Goal: Task Accomplishment & Management: Manage account settings

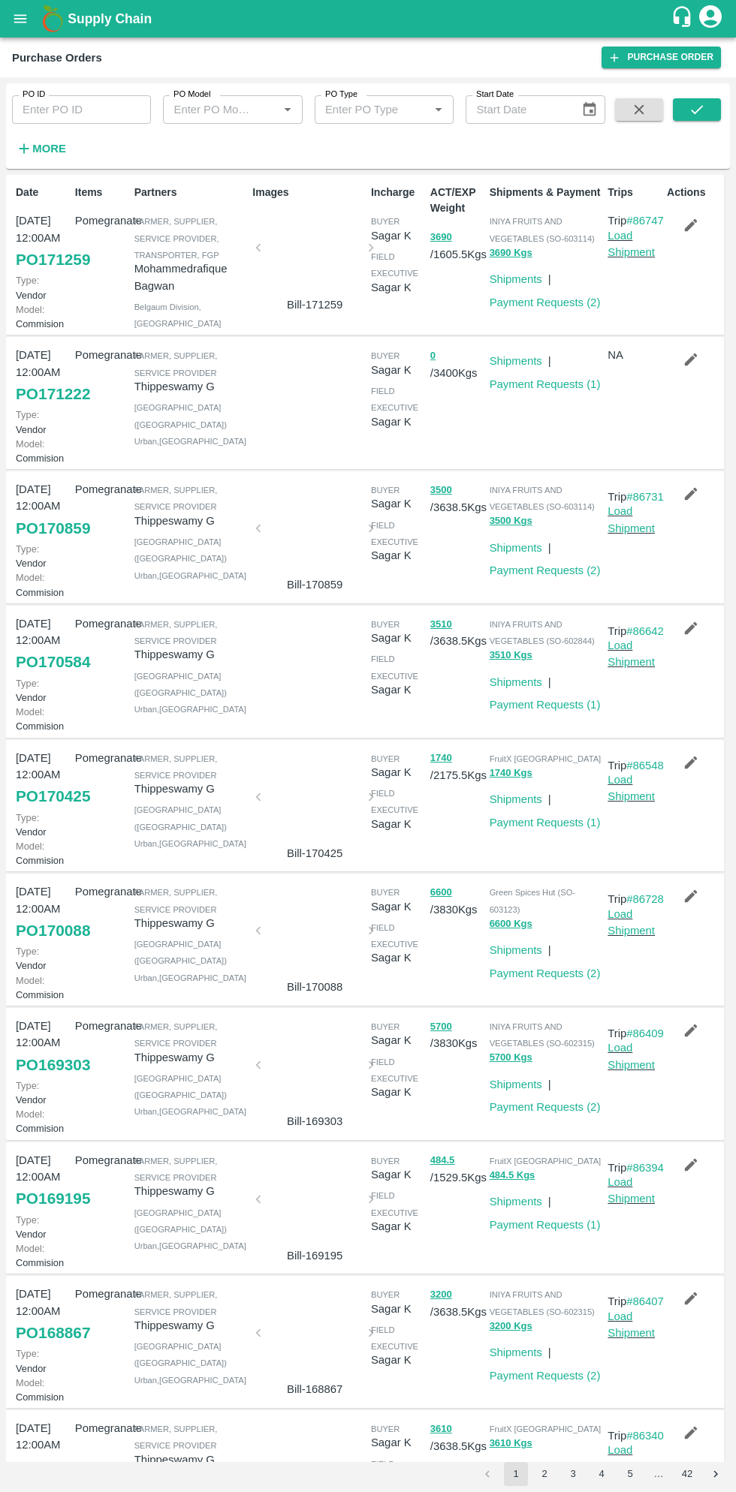
click at [33, 29] on button "open drawer" at bounding box center [20, 19] width 35 height 35
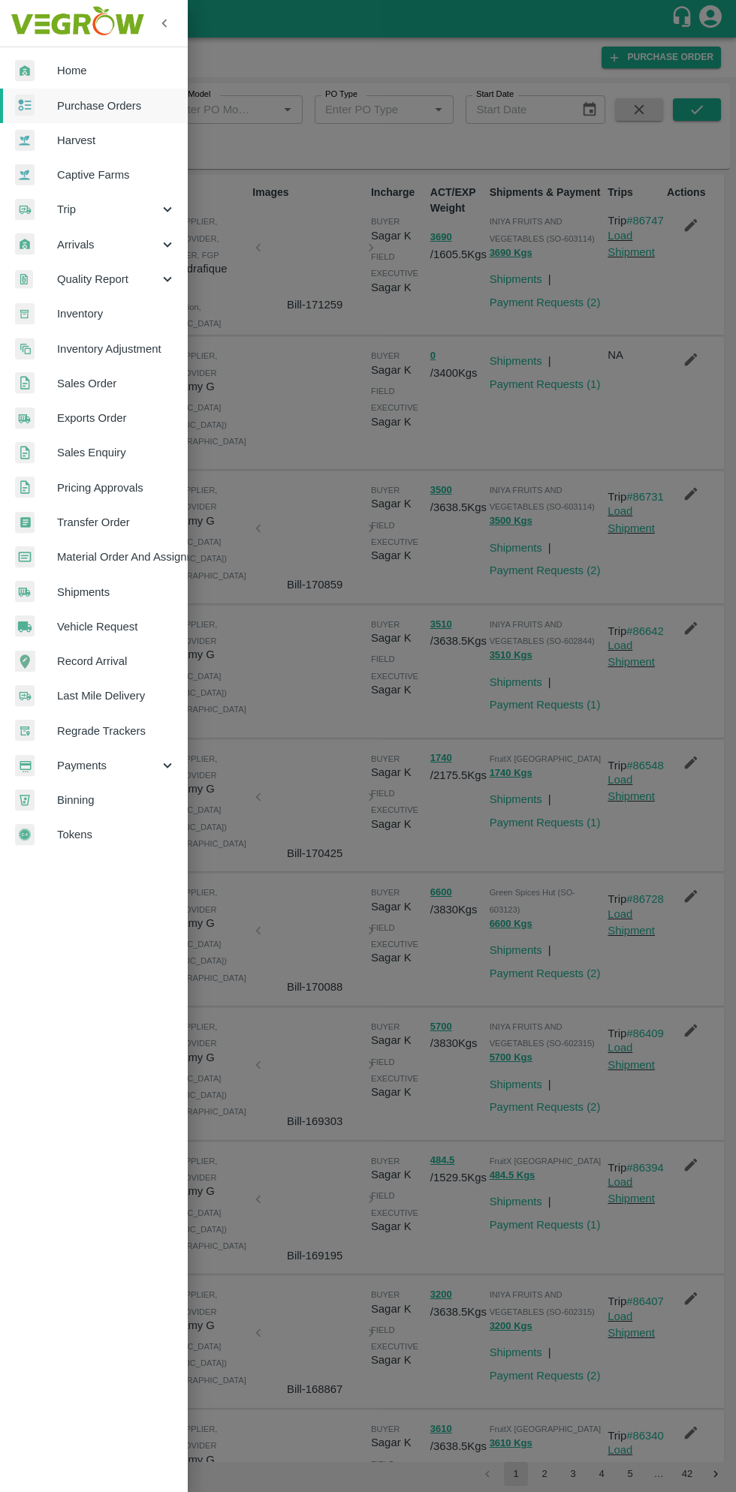
click at [96, 764] on span "Payments" at bounding box center [108, 765] width 102 height 17
click at [303, 793] on div at bounding box center [368, 746] width 736 height 1492
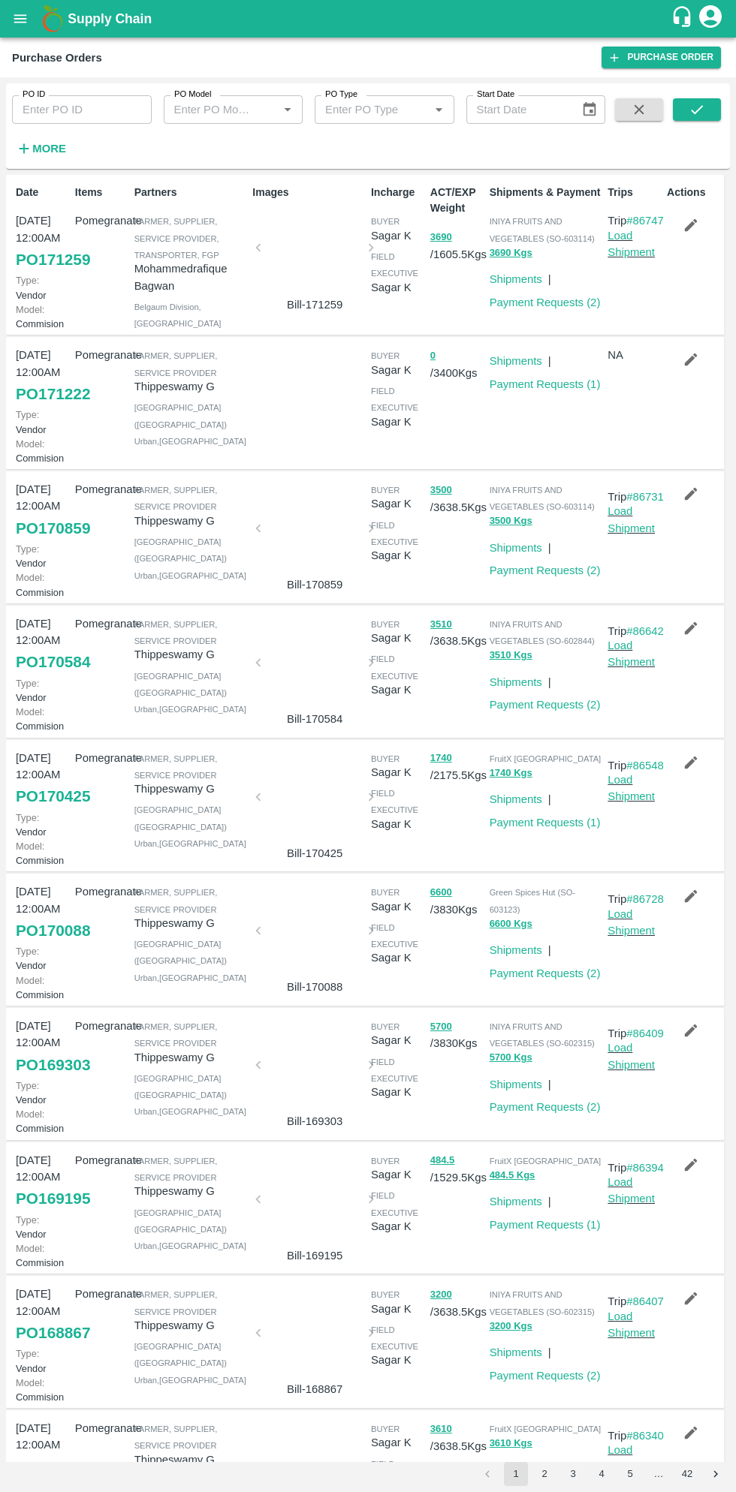
scroll to position [8, 0]
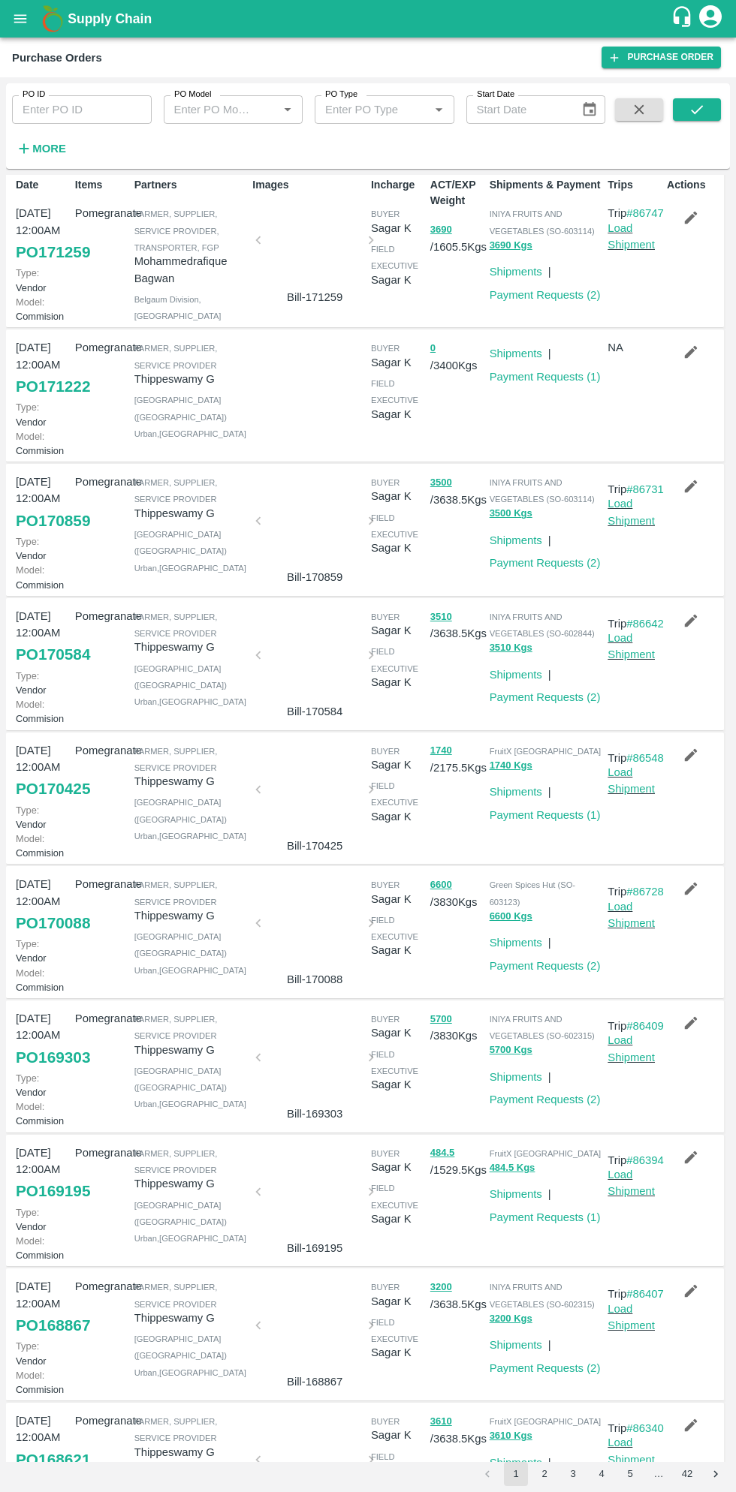
click at [59, 158] on h6 "More" at bounding box center [49, 149] width 34 height 20
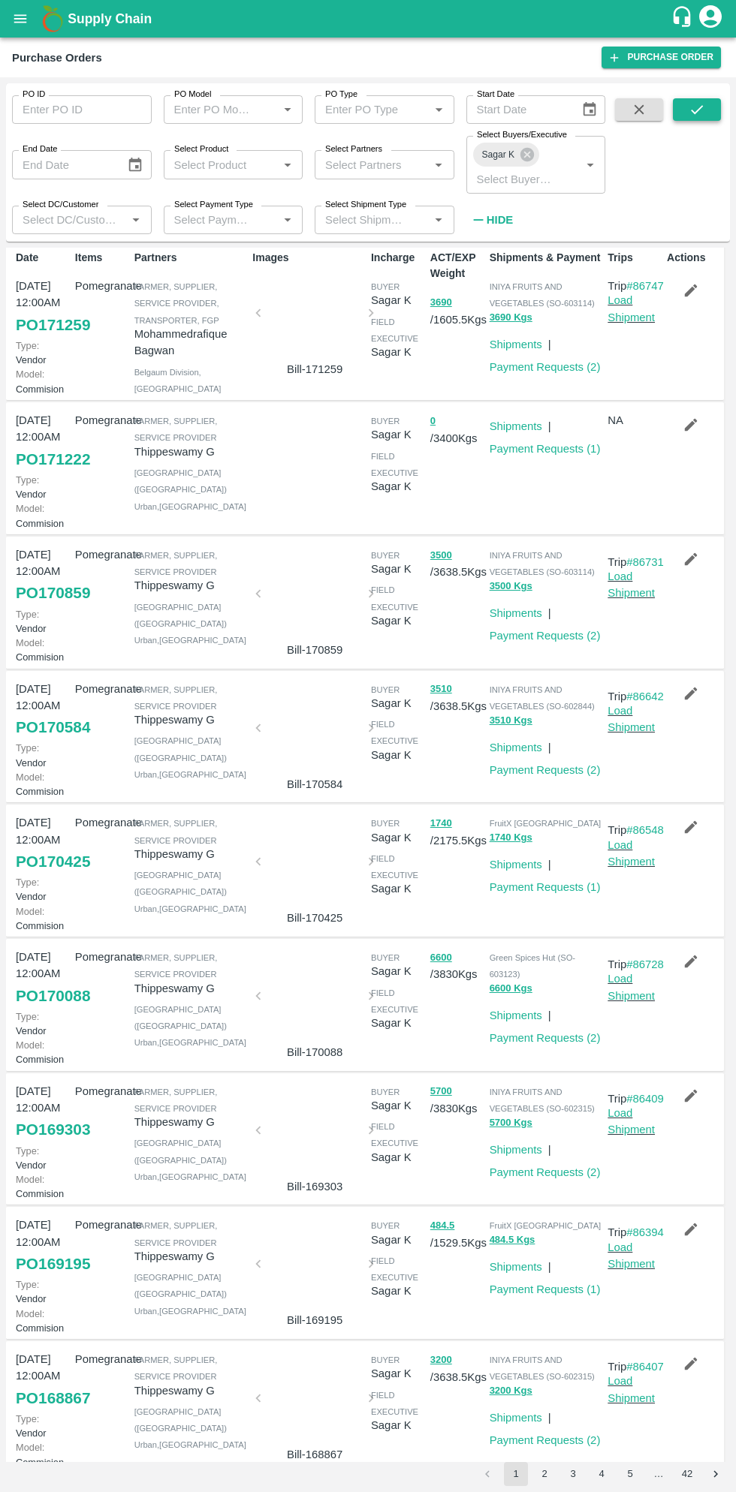
click at [682, 110] on button "submit" at bounding box center [697, 109] width 48 height 23
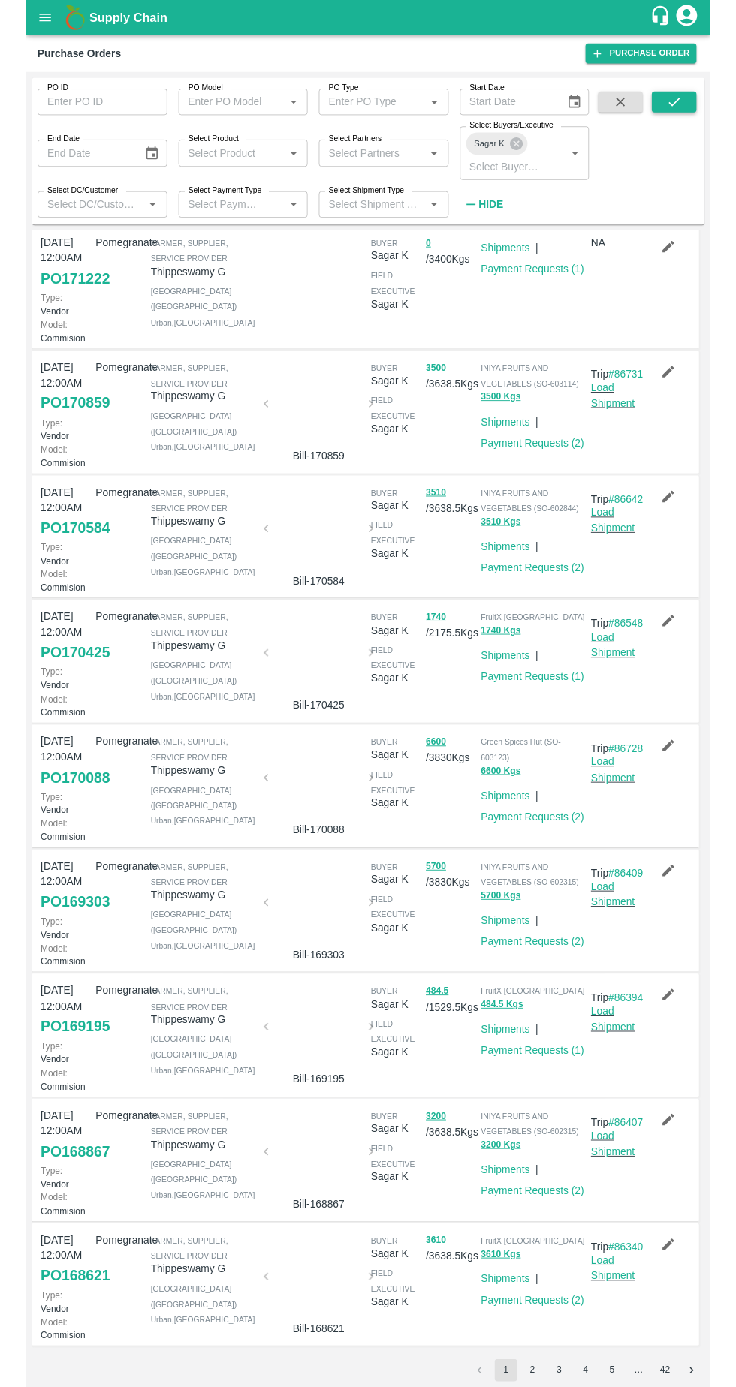
scroll to position [0, 0]
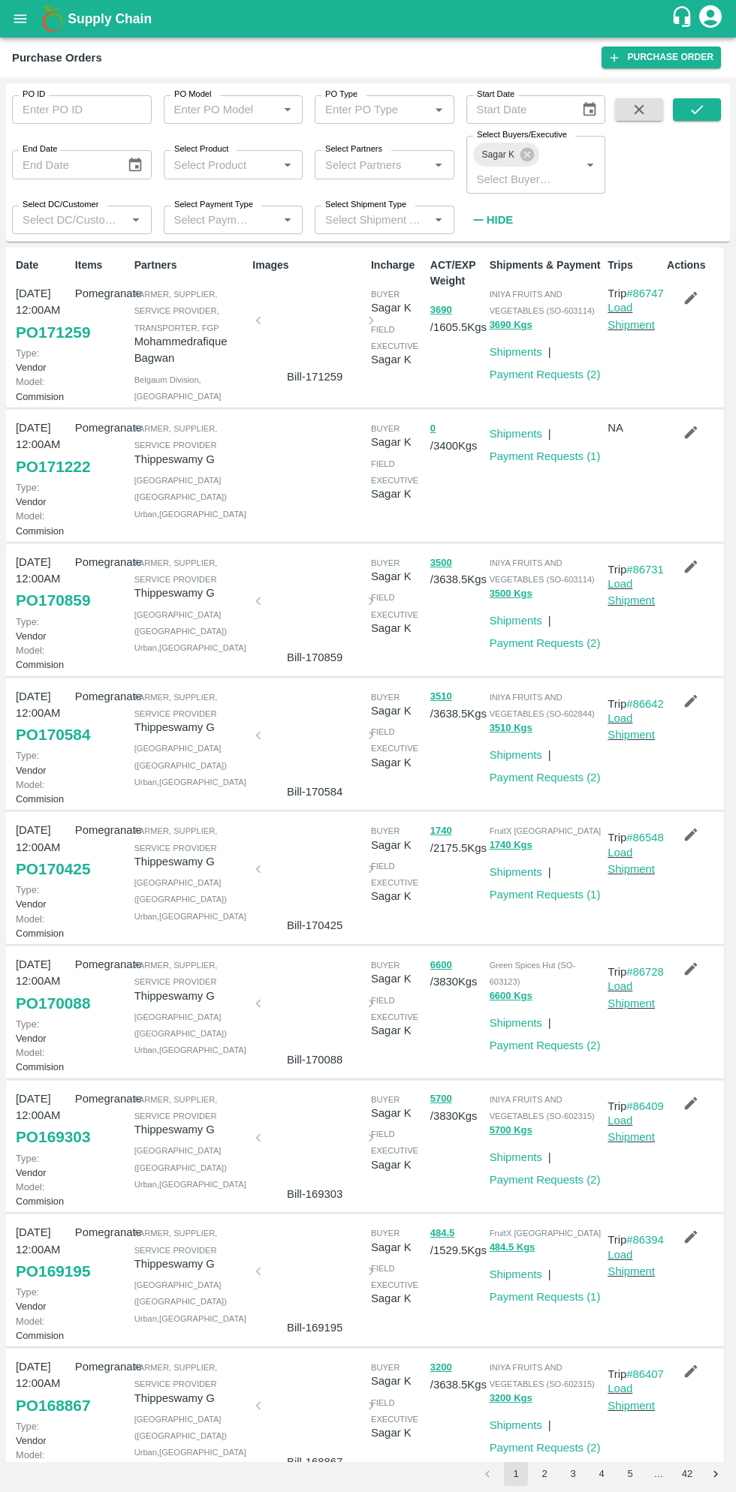
click at [66, 480] on link "PO 171222" at bounding box center [53, 466] width 74 height 27
click at [58, 480] on link "PO 171222" at bounding box center [53, 466] width 74 height 27
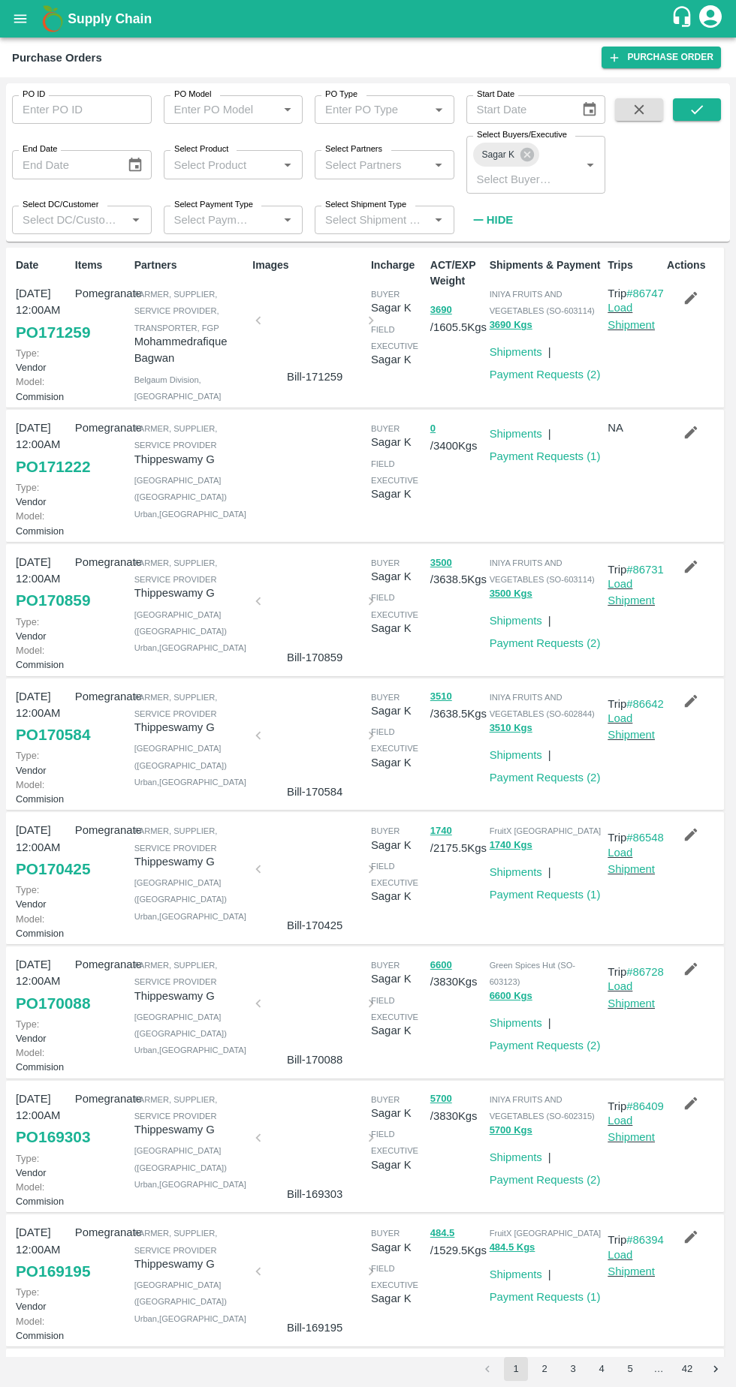
click at [31, 20] on button "open drawer" at bounding box center [20, 19] width 35 height 35
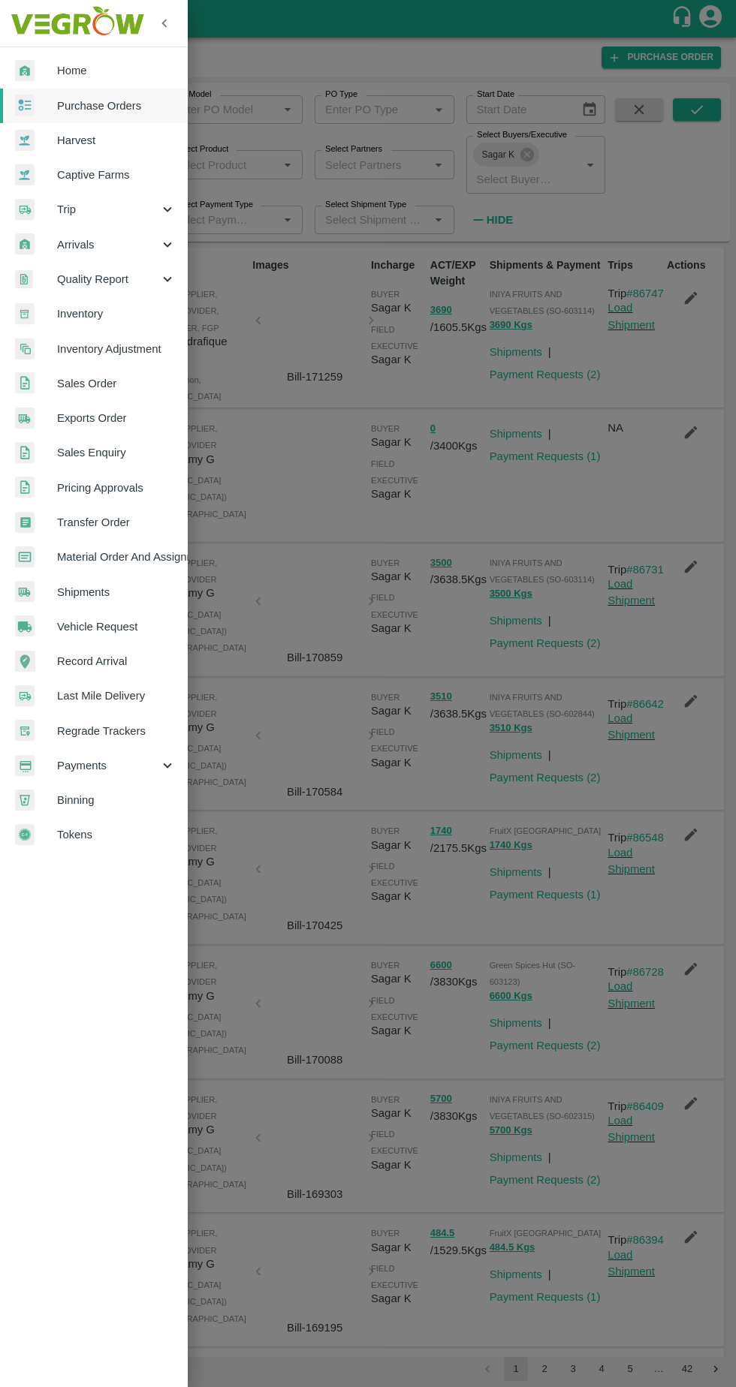
click at [98, 769] on span "Payments" at bounding box center [108, 765] width 102 height 17
click at [124, 793] on span "My Payment Requests" at bounding box center [122, 800] width 107 height 17
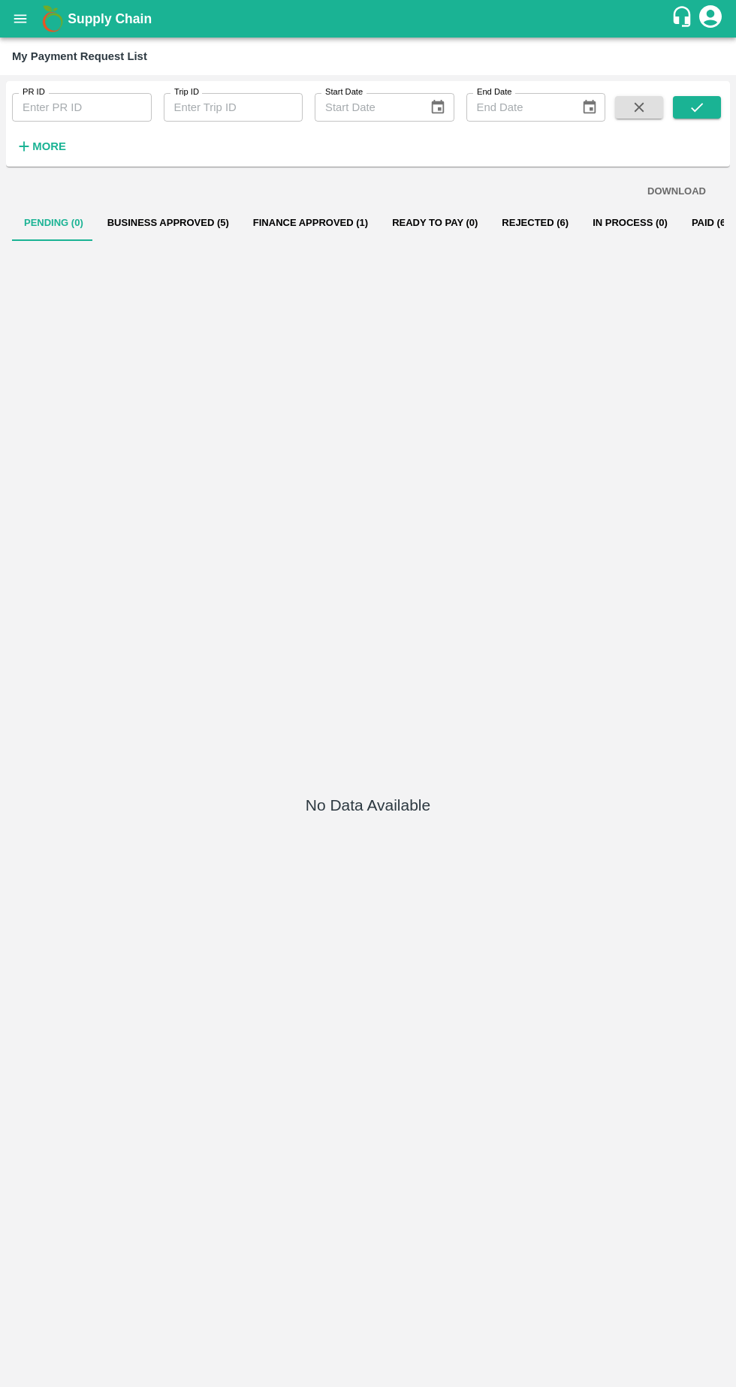
click at [179, 232] on button "Business Approved (5)" at bounding box center [168, 223] width 146 height 36
